Goal: Find contact information: Find contact information

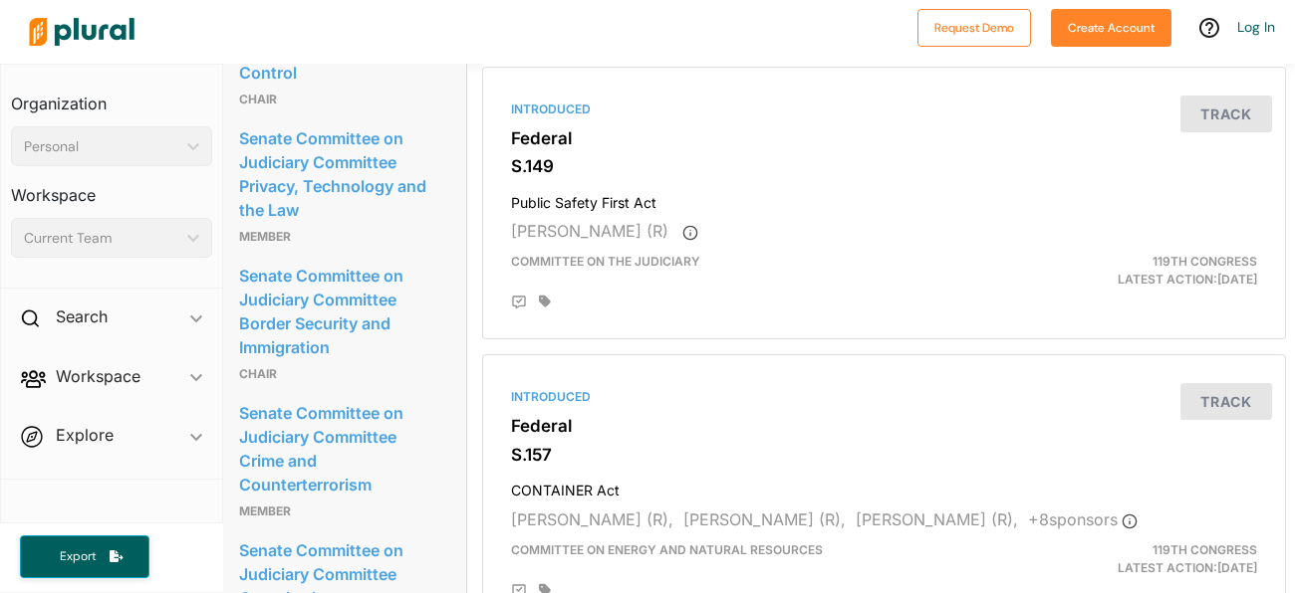
scroll to position [4226, 9]
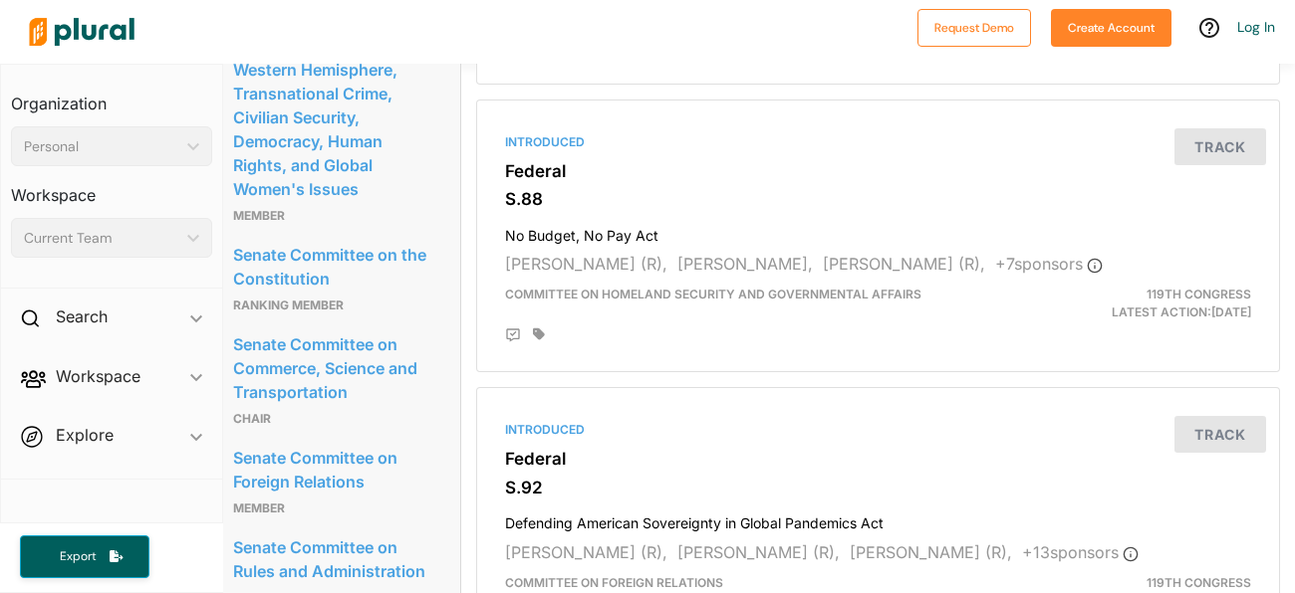
scroll to position [4201, 15]
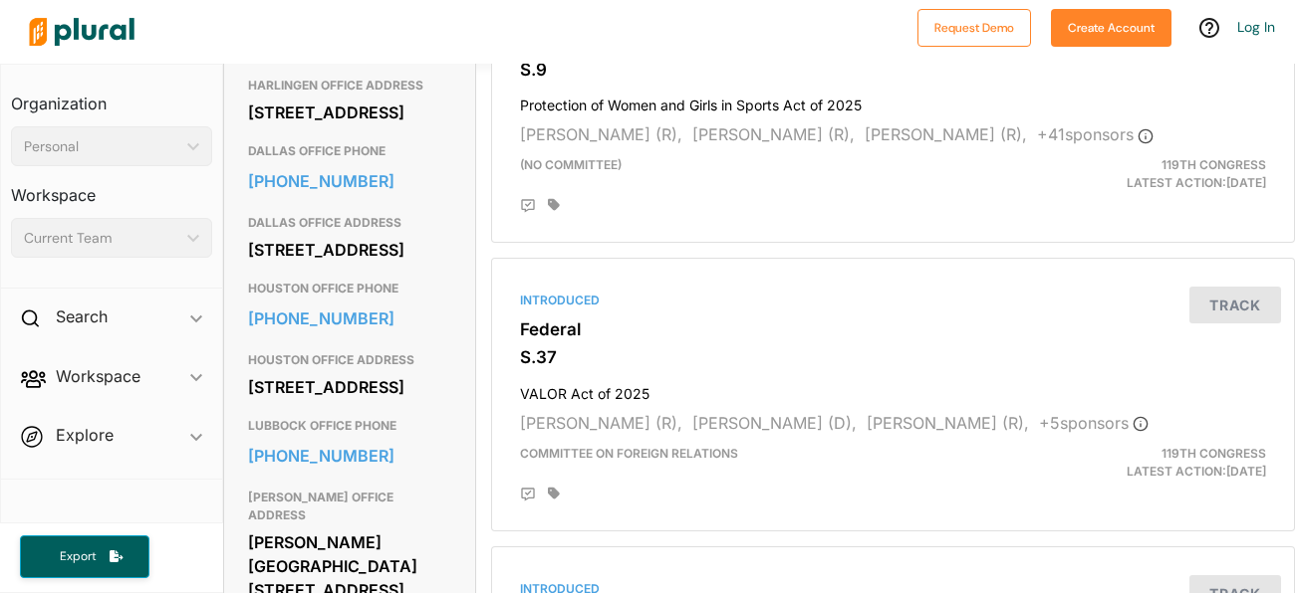
scroll to position [840, 0]
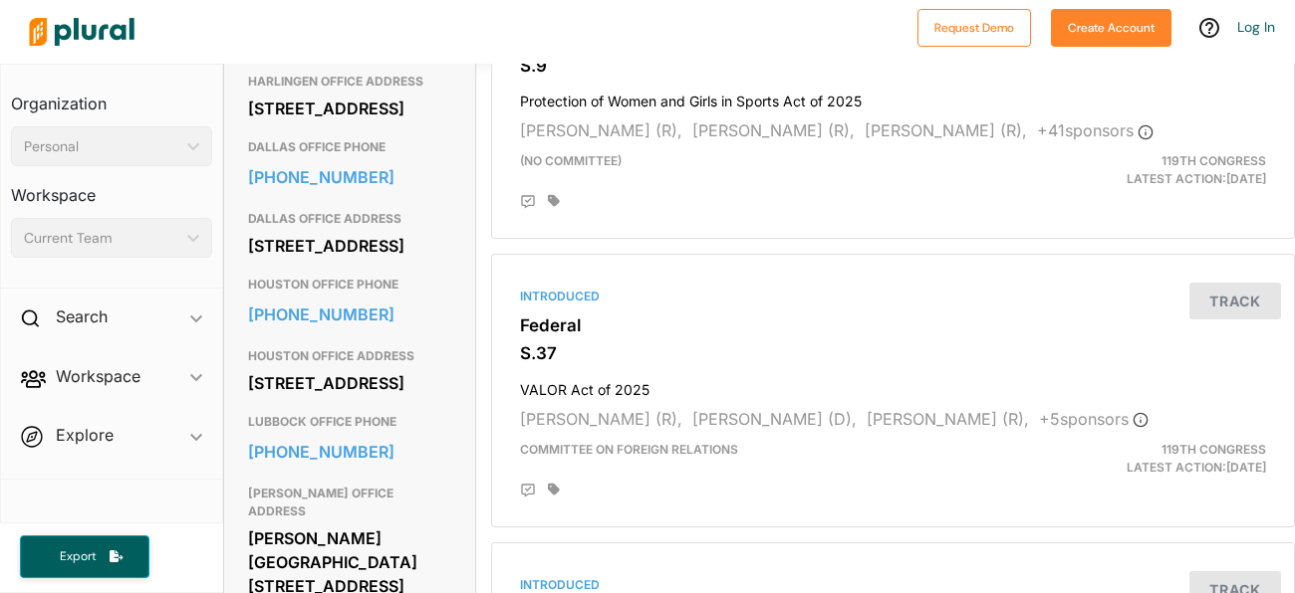
drag, startPoint x: 251, startPoint y: 343, endPoint x: 405, endPoint y: 392, distance: 162.2
click at [405, 261] on div "[STREET_ADDRESS]" at bounding box center [349, 246] width 203 height 30
copy div "[STREET_ADDRESS]"
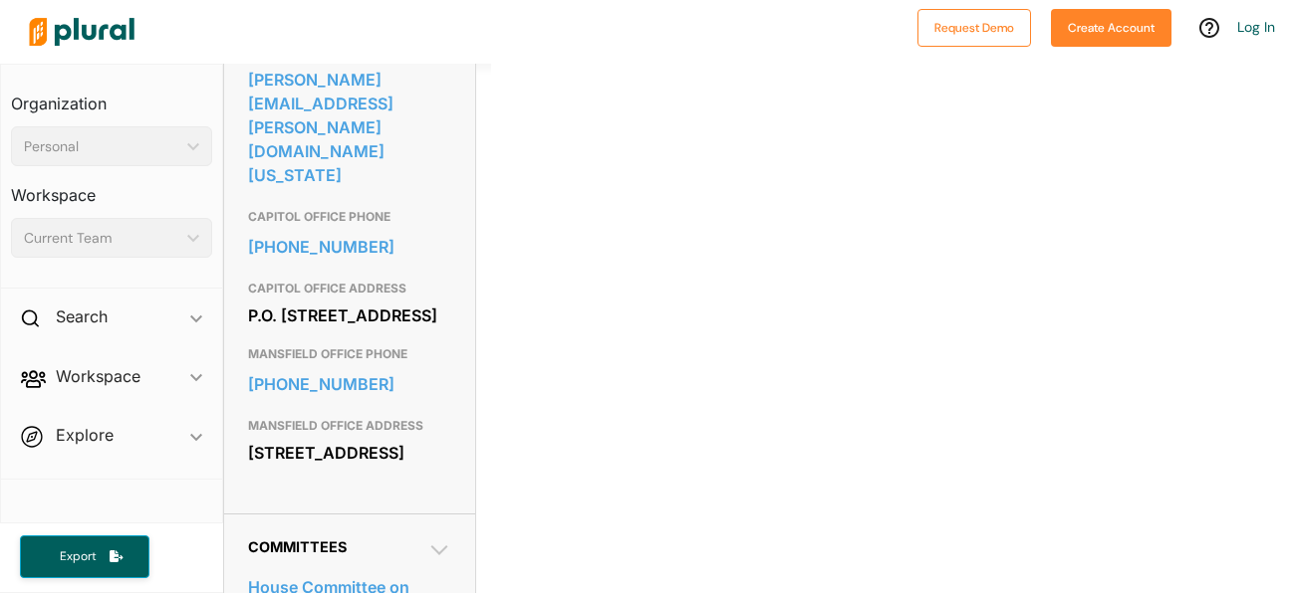
scroll to position [707, 0]
drag, startPoint x: 241, startPoint y: 431, endPoint x: 444, endPoint y: 462, distance: 205.5
click at [444, 462] on div "Contact Info EMAIL david.cook@house.texas.gov CAPITOL OFFICE PHONE 512-463-0374…" at bounding box center [349, 245] width 251 height 534
copy div "309 E. Broad St. Mansfield, TX 76063"
click at [464, 315] on div "Contact Info EMAIL david.cook@house.texas.gov CAPITOL OFFICE PHONE 512-463-0374…" at bounding box center [349, 245] width 251 height 534
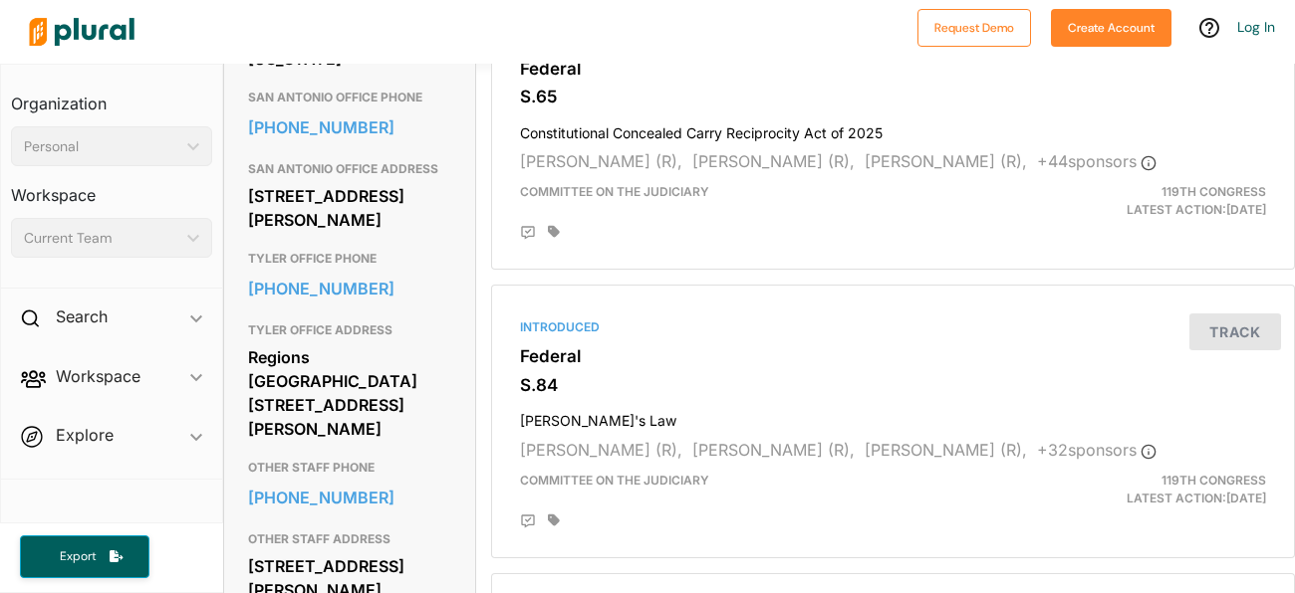
scroll to position [1668, 0]
